Goal: Information Seeking & Learning: Learn about a topic

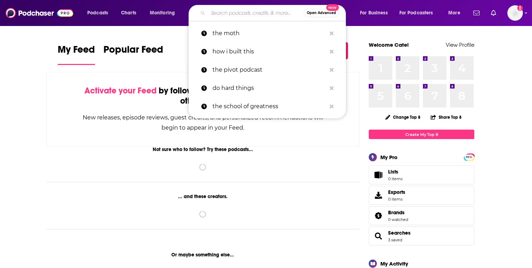
click at [217, 16] on input "Search podcasts, credits, & more..." at bounding box center [256, 12] width 96 height 11
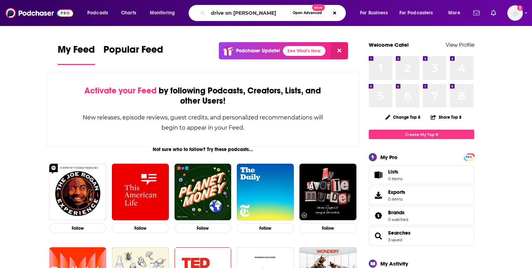
type input "drive on [PERSON_NAME]"
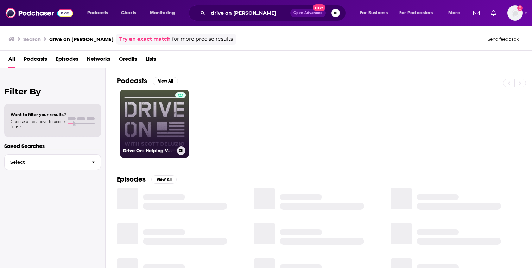
click at [169, 134] on link "Drive On: Helping Veterans Navigate [MEDICAL_DATA] & Life After Military Service" at bounding box center [154, 124] width 68 height 68
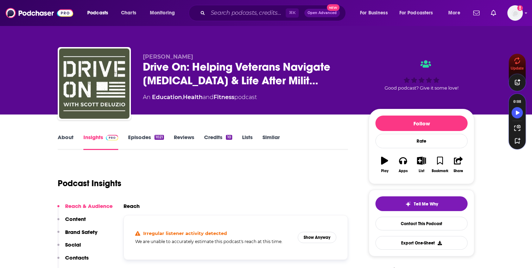
click at [148, 137] on link "Episodes 1021" at bounding box center [146, 142] width 36 height 16
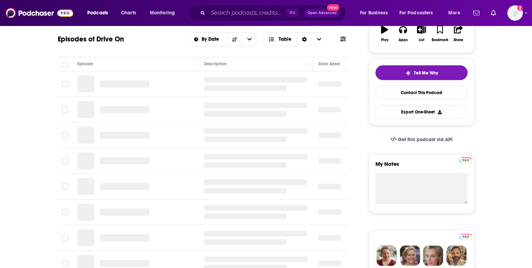
scroll to position [144, 0]
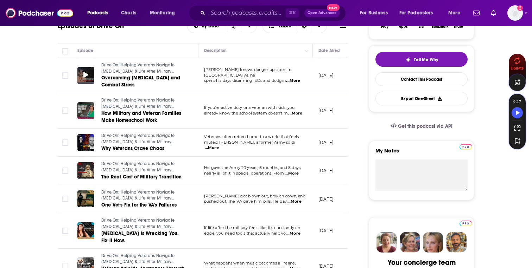
click at [89, 77] on div at bounding box center [85, 75] width 17 height 17
click at [84, 75] on icon at bounding box center [85, 75] width 5 height 6
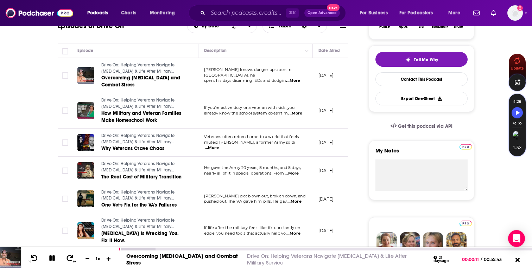
click at [105, 259] on button at bounding box center [108, 259] width 11 height 7
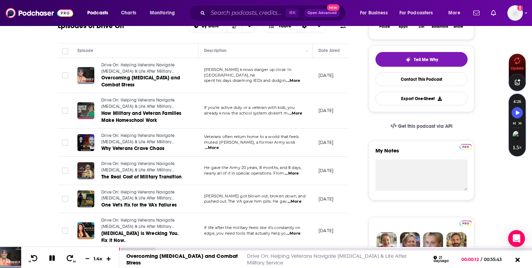
click at [105, 259] on button at bounding box center [108, 259] width 11 height 7
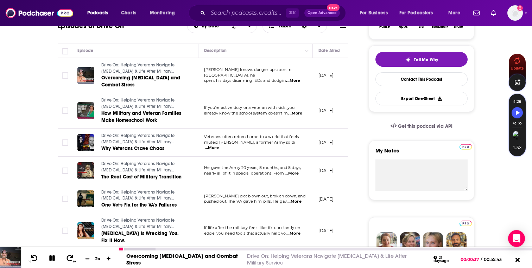
click at [89, 258] on icon at bounding box center [87, 258] width 6 height 5
click at [53, 255] on button at bounding box center [52, 259] width 12 height 9
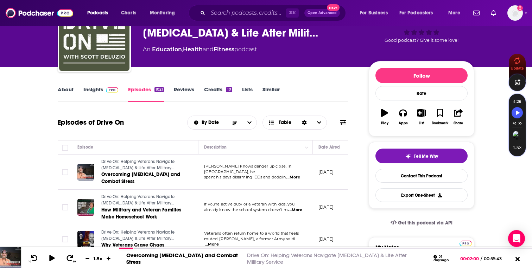
scroll to position [0, 0]
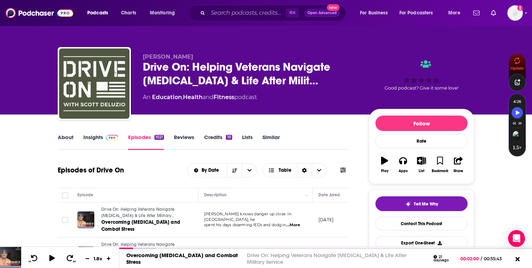
click at [61, 134] on div "About Insights Episodes 1021 Reviews Credits 10 Lists Similar" at bounding box center [203, 141] width 290 height 17
click at [76, 140] on div "About" at bounding box center [71, 142] width 26 height 16
click at [61, 137] on link "About" at bounding box center [66, 142] width 16 height 16
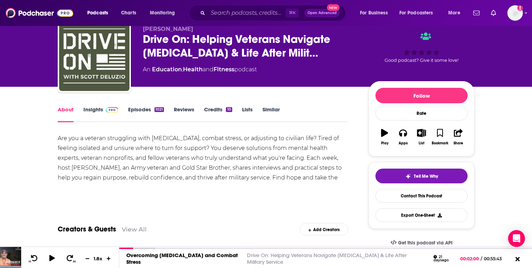
scroll to position [38, 0]
